Goal: Find specific page/section: Find specific page/section

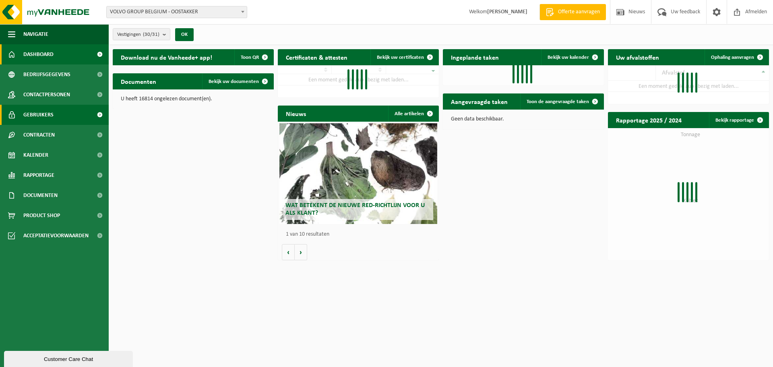
click at [35, 114] on span "Gebruikers" at bounding box center [38, 115] width 30 height 20
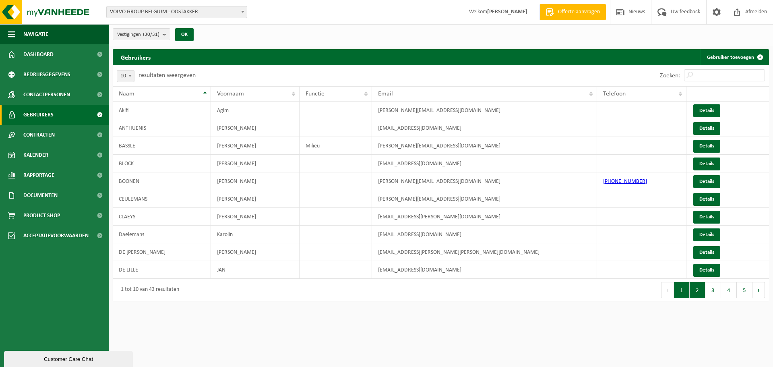
click at [698, 293] on button "2" at bounding box center [698, 290] width 16 height 16
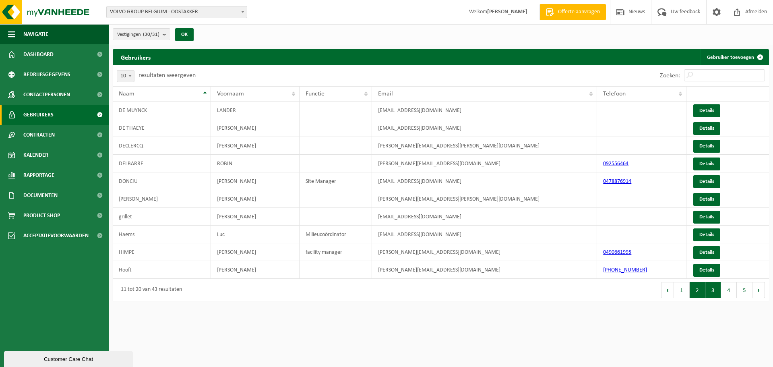
click at [717, 291] on button "3" at bounding box center [714, 290] width 16 height 16
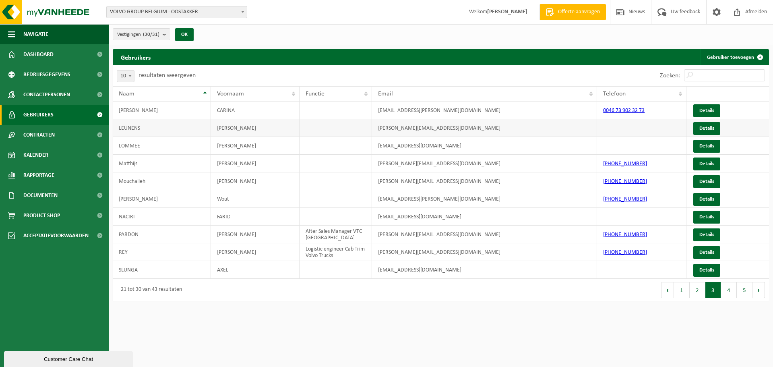
click at [136, 130] on td "LEUNENS" at bounding box center [162, 128] width 98 height 18
click at [710, 126] on link "Details" at bounding box center [707, 128] width 27 height 13
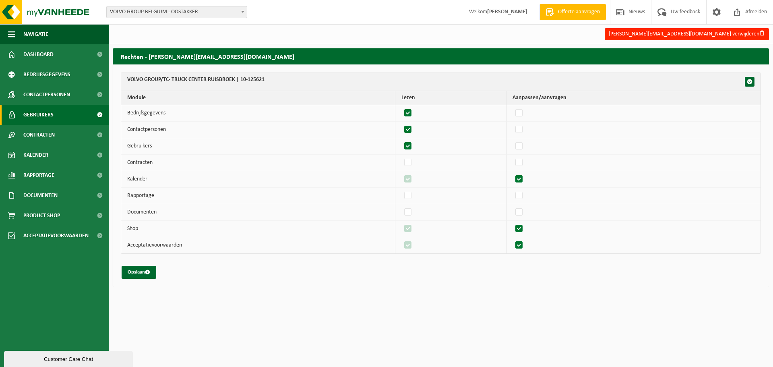
click at [38, 111] on span "Gebruikers" at bounding box center [38, 115] width 30 height 20
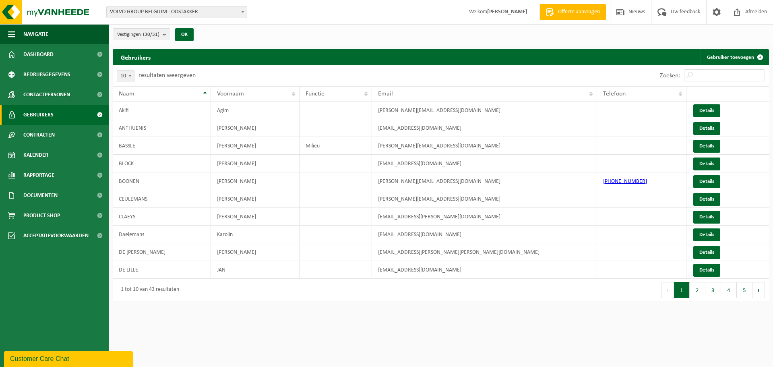
click at [127, 76] on span at bounding box center [130, 75] width 8 height 10
select select "50"
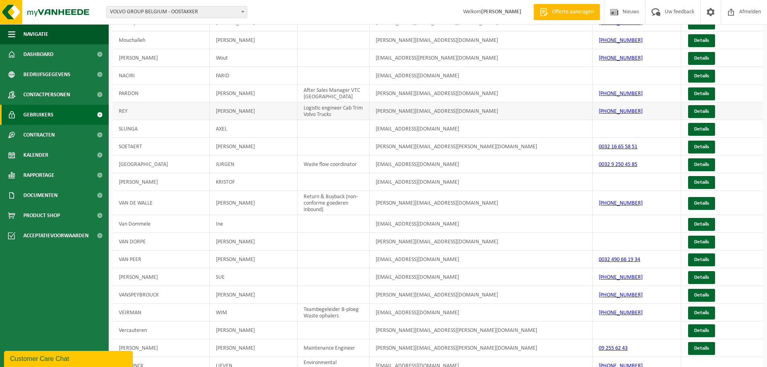
scroll to position [530, 0]
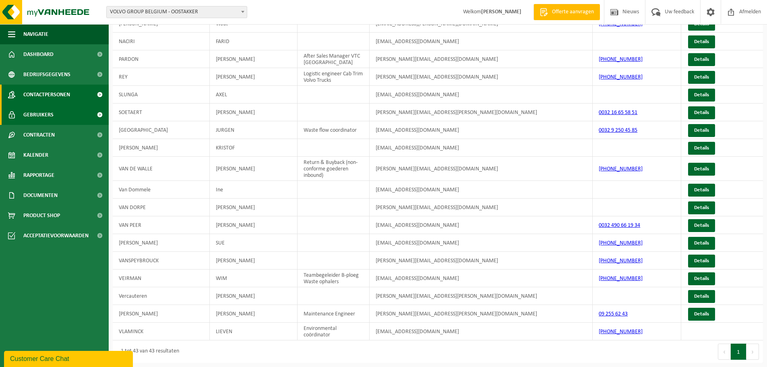
click at [42, 93] on span "Contactpersonen" at bounding box center [46, 95] width 47 height 20
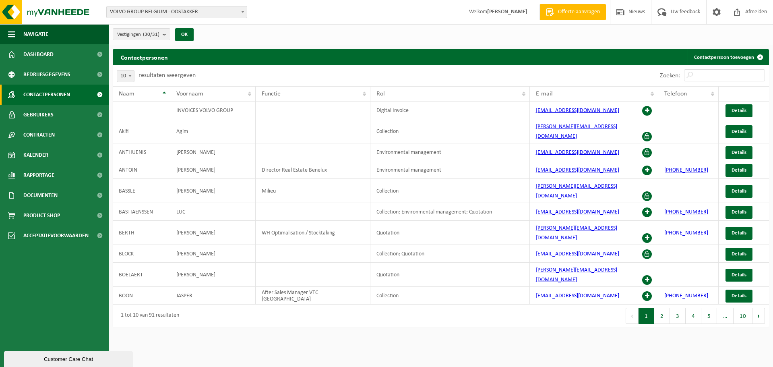
click at [43, 95] on span "Contactpersonen" at bounding box center [46, 95] width 47 height 20
click at [130, 75] on b at bounding box center [129, 76] width 3 height 2
select select "50"
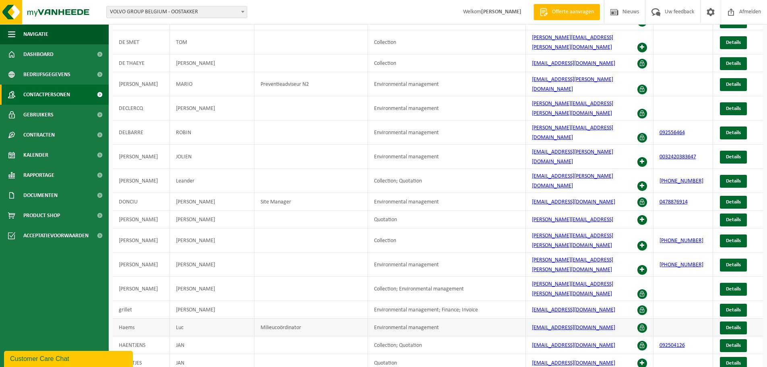
scroll to position [647, 0]
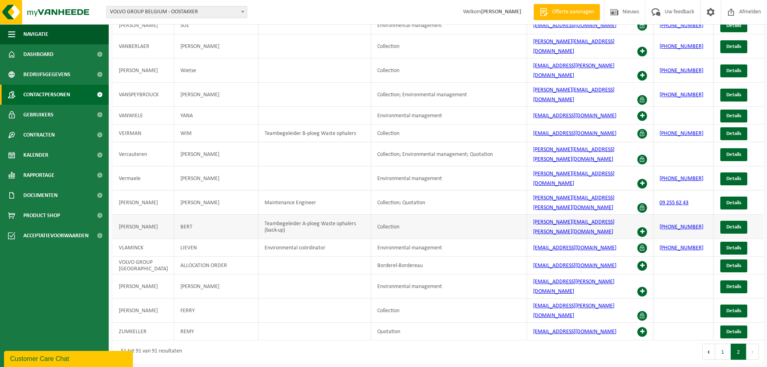
scroll to position [488, 0]
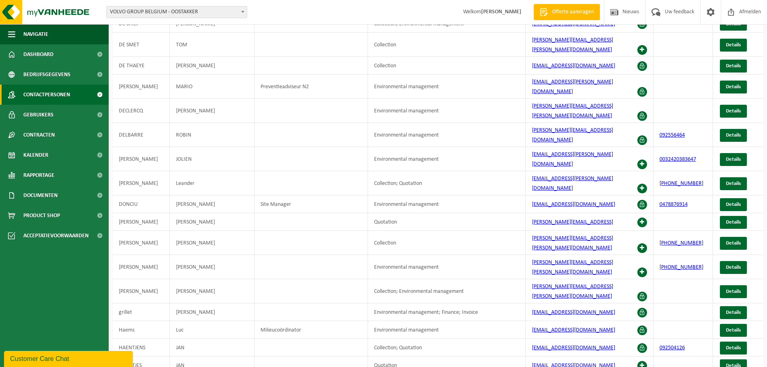
scroll to position [647, 0]
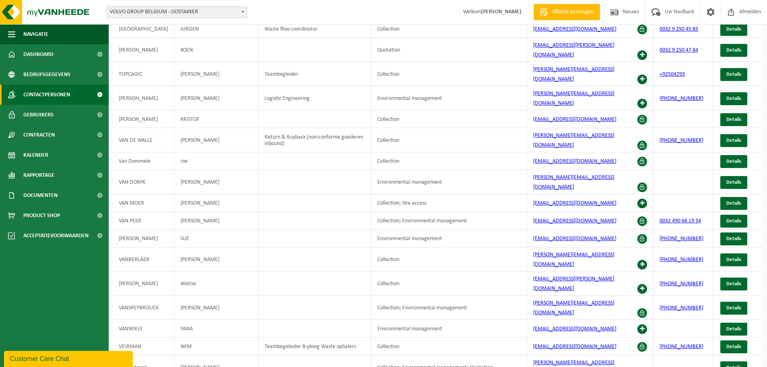
scroll to position [488, 0]
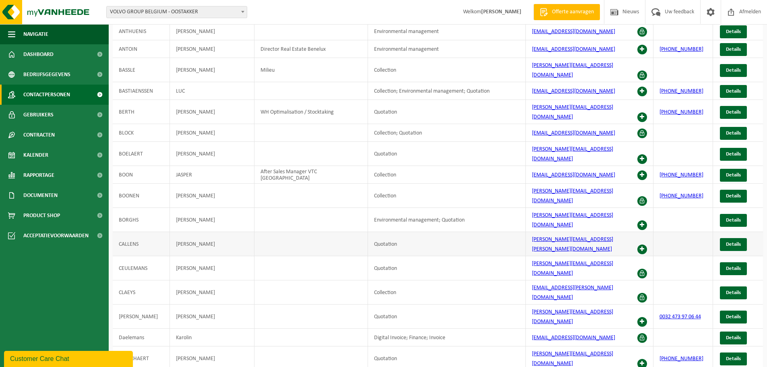
scroll to position [322, 0]
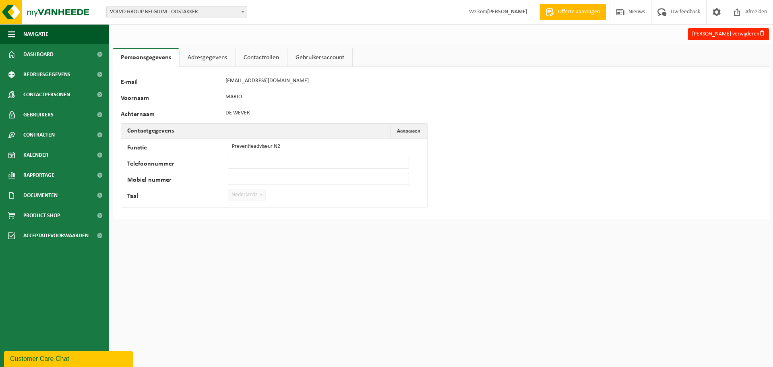
click at [205, 59] on link "Adresgegevens" at bounding box center [208, 57] width 56 height 19
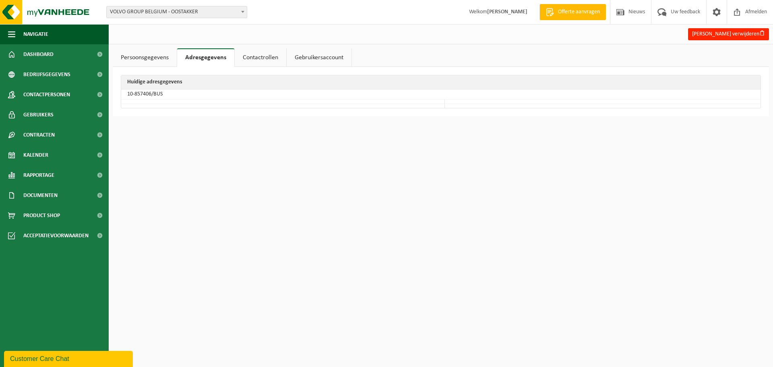
click at [269, 56] on link "Contactrollen" at bounding box center [261, 57] width 52 height 19
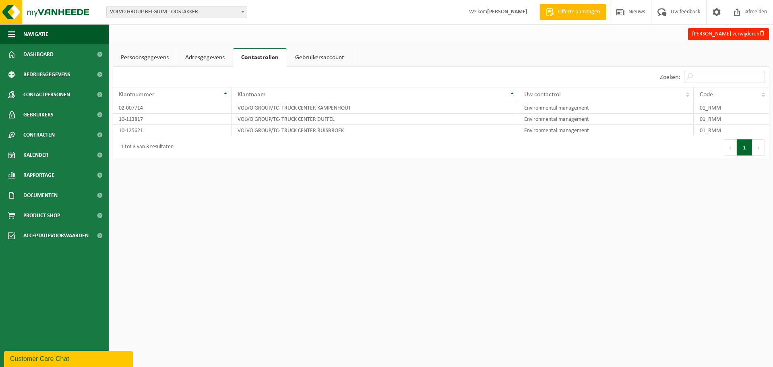
click at [309, 56] on link "Gebruikersaccount" at bounding box center [319, 57] width 65 height 19
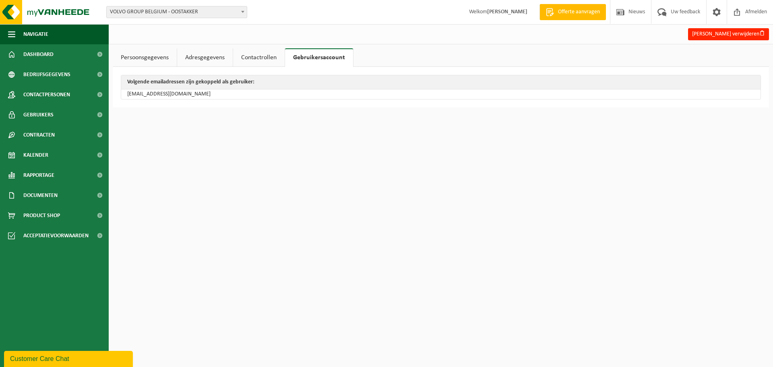
click at [139, 56] on link "Persoonsgegevens" at bounding box center [145, 57] width 64 height 19
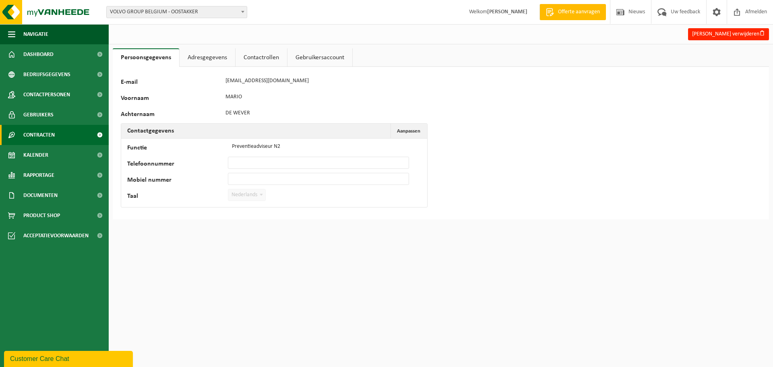
click at [40, 135] on span "Contracten" at bounding box center [38, 135] width 31 height 20
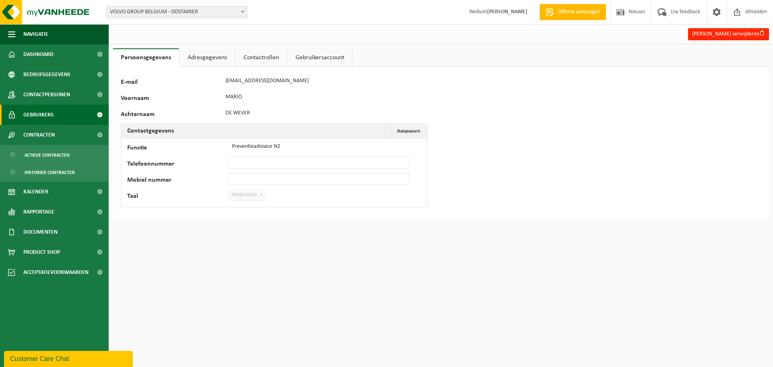
click at [38, 112] on span "Gebruikers" at bounding box center [38, 115] width 30 height 20
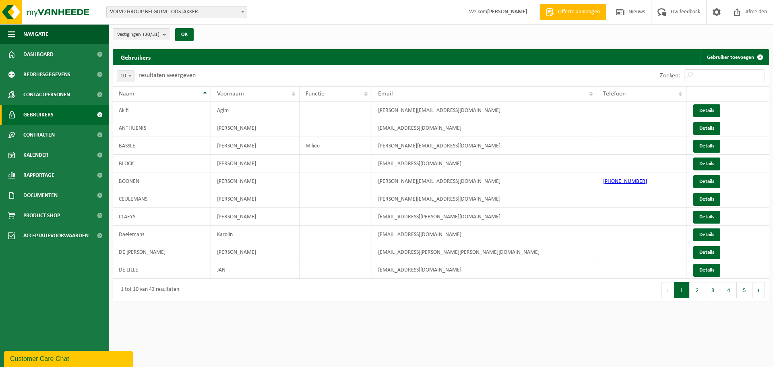
click at [131, 74] on span at bounding box center [130, 75] width 8 height 10
select select "50"
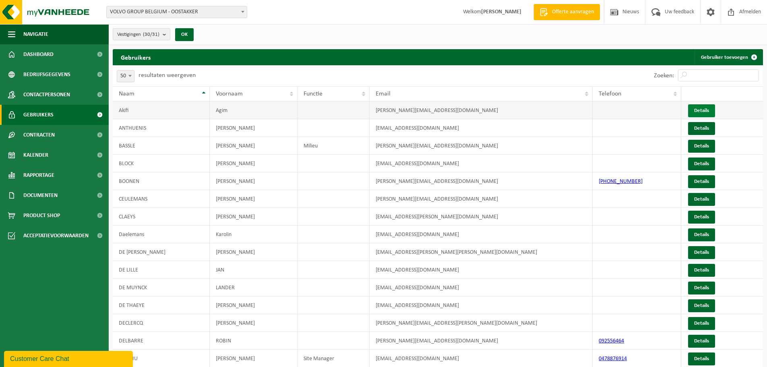
click at [705, 108] on link "Details" at bounding box center [701, 110] width 27 height 13
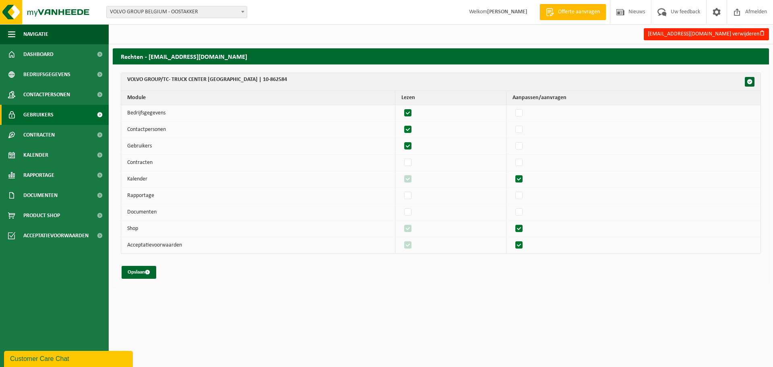
click at [30, 114] on span "Gebruikers" at bounding box center [38, 115] width 30 height 20
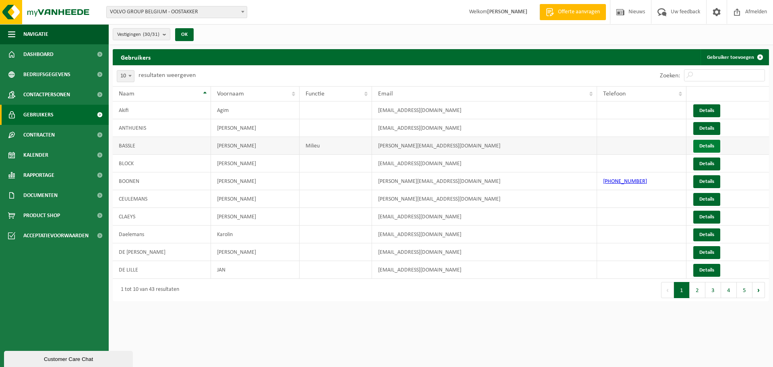
click at [713, 143] on link "Details" at bounding box center [707, 146] width 27 height 13
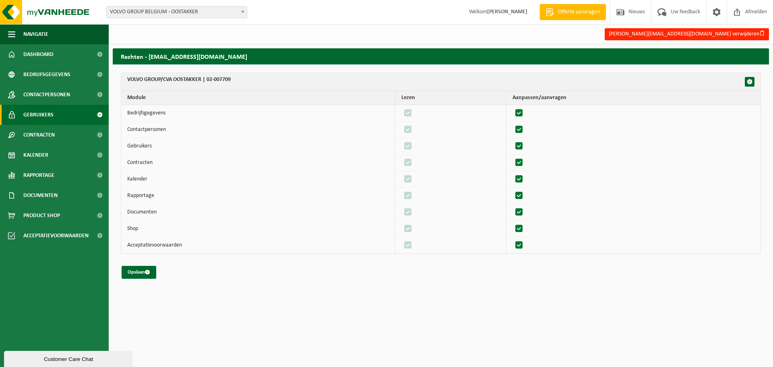
click at [29, 112] on span "Gebruikers" at bounding box center [38, 115] width 30 height 20
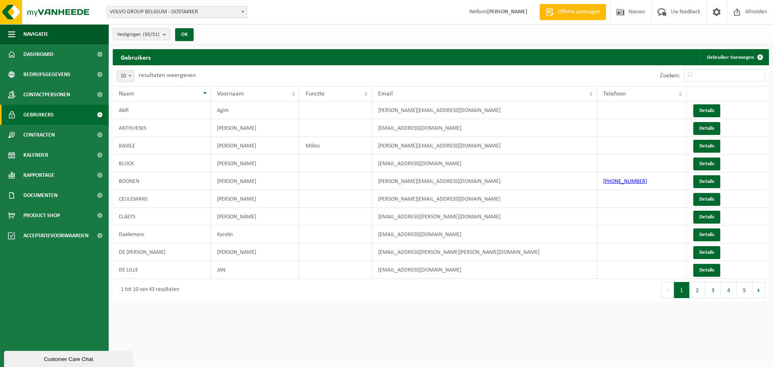
click at [129, 77] on span at bounding box center [130, 75] width 8 height 10
select select "50"
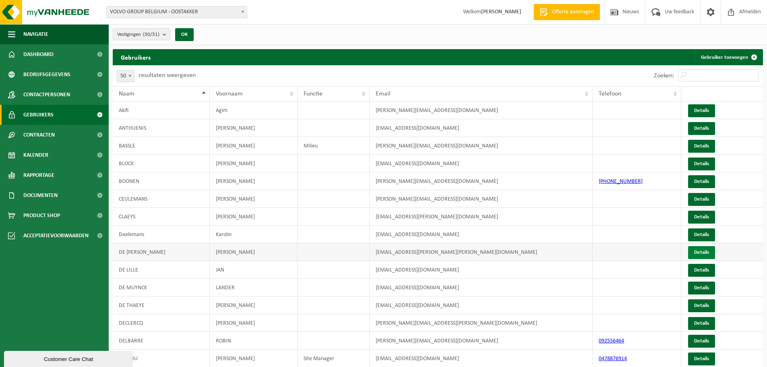
click at [697, 255] on link "Details" at bounding box center [701, 252] width 27 height 13
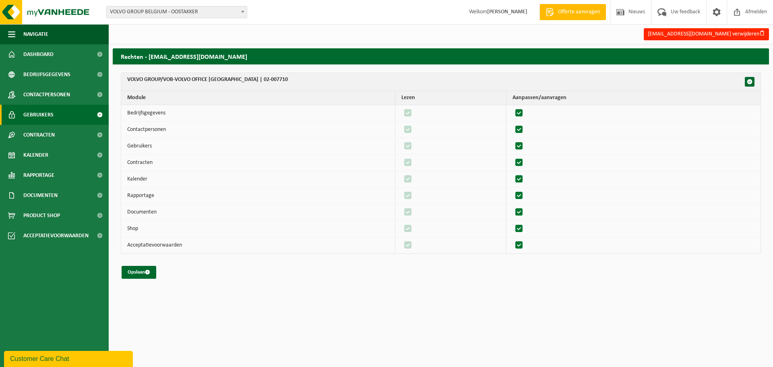
click at [29, 116] on span "Gebruikers" at bounding box center [38, 115] width 30 height 20
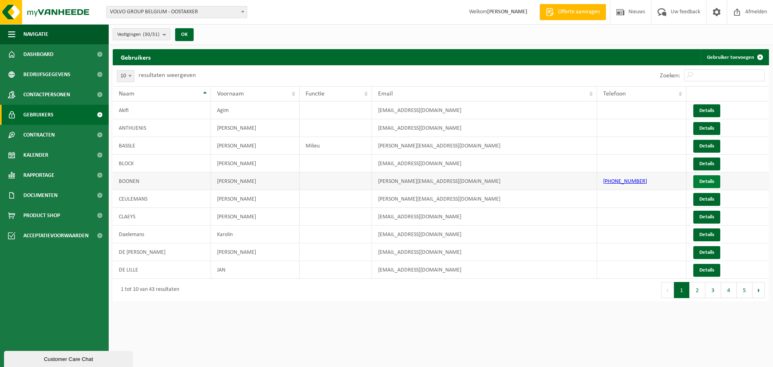
click at [705, 181] on link "Details" at bounding box center [707, 181] width 27 height 13
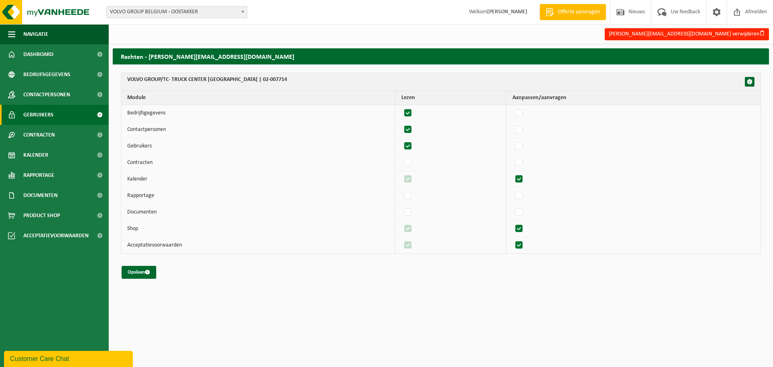
click at [35, 113] on span "Gebruikers" at bounding box center [38, 115] width 30 height 20
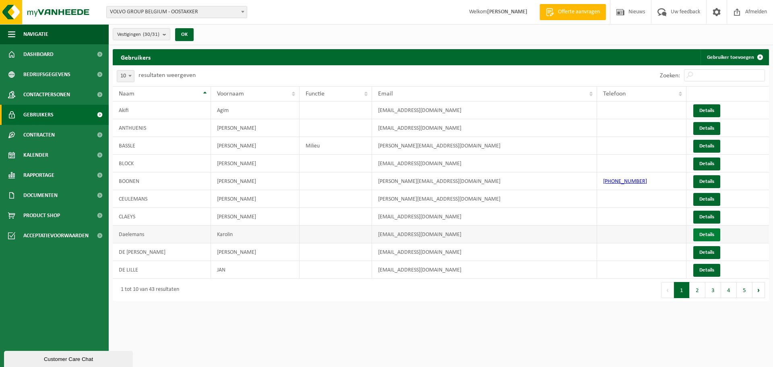
click at [707, 231] on link "Details" at bounding box center [707, 234] width 27 height 13
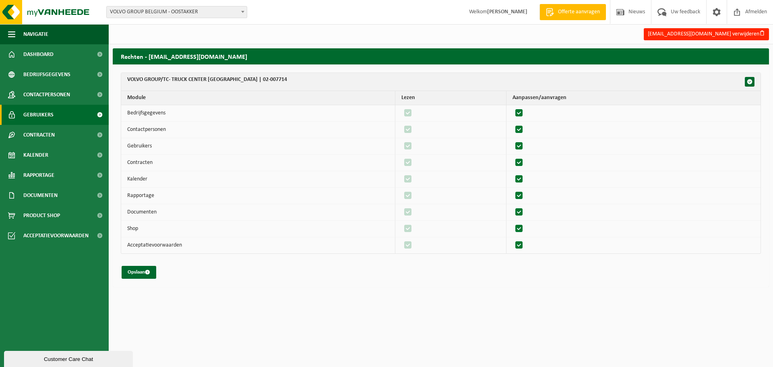
click at [32, 116] on span "Gebruikers" at bounding box center [38, 115] width 30 height 20
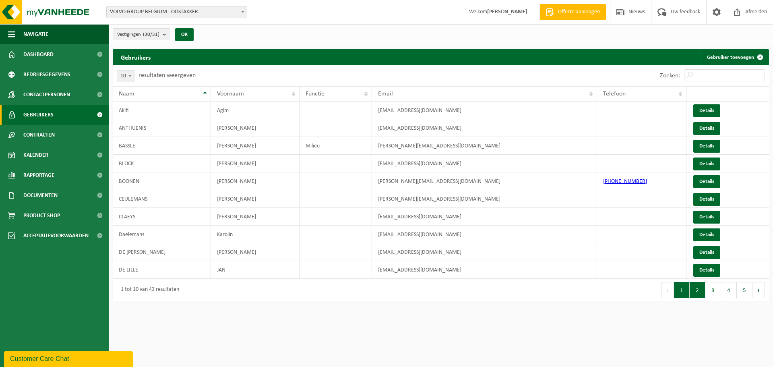
click at [699, 293] on button "2" at bounding box center [698, 290] width 16 height 16
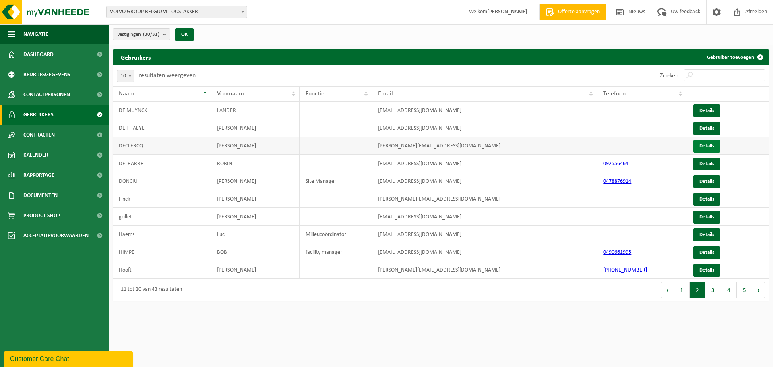
click at [706, 147] on link "Details" at bounding box center [707, 146] width 27 height 13
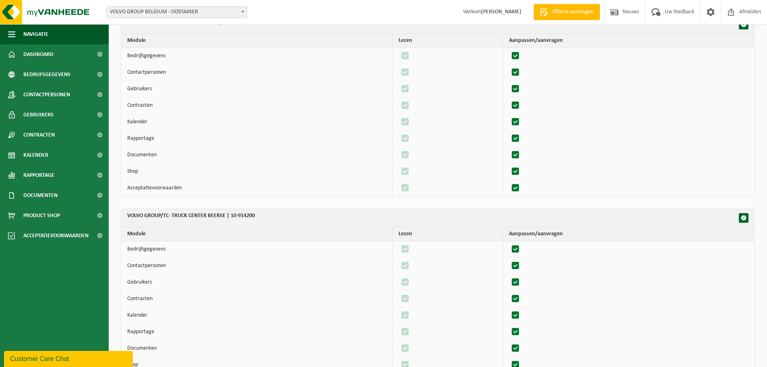
scroll to position [697, 0]
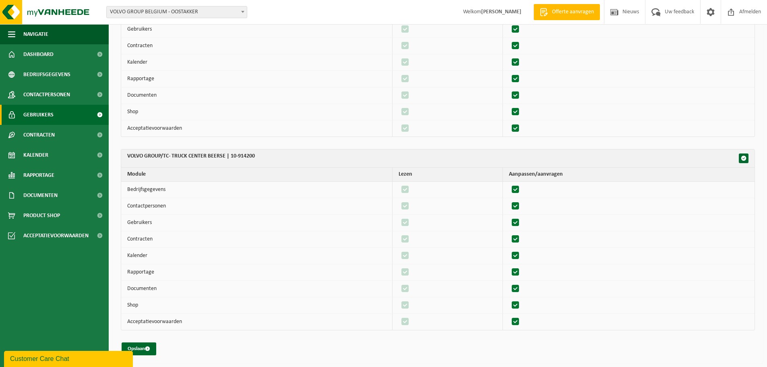
click at [32, 113] on span "Gebruikers" at bounding box center [38, 115] width 30 height 20
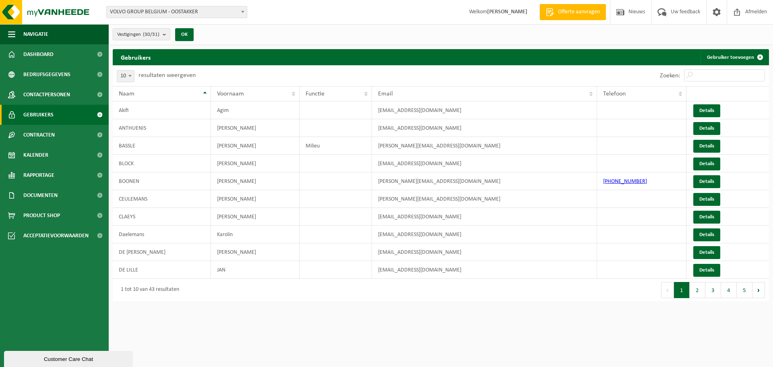
click at [291, 314] on html "Vestiging: VOLVO GROUP BELGIUM - OOSTAKKER [PERSON_NAME] VOLVO LONDERZEEL - [GE…" at bounding box center [386, 183] width 773 height 367
